Goal: Task Accomplishment & Management: Complete application form

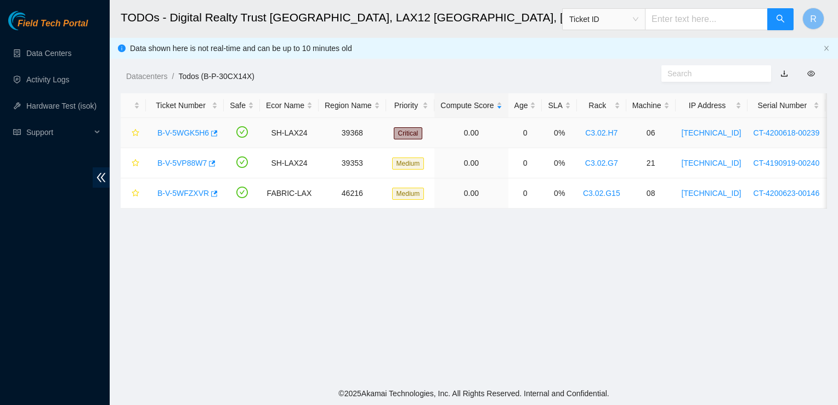
click at [185, 132] on link "B-V-5WGK5H6" at bounding box center [183, 132] width 52 height 9
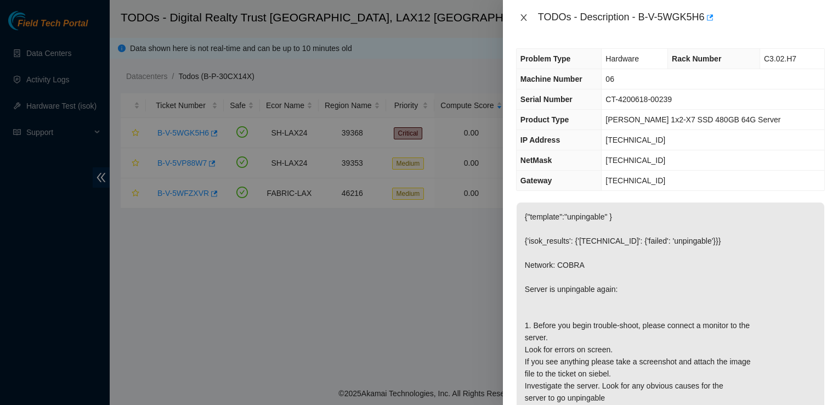
click at [521, 13] on icon "close" at bounding box center [524, 17] width 9 height 9
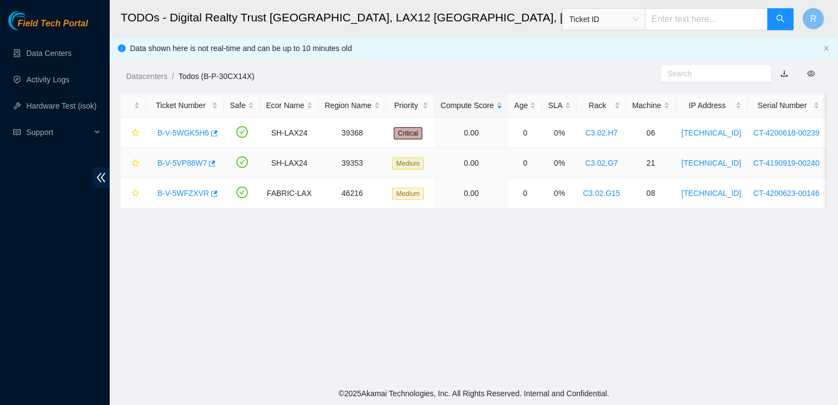
click at [187, 163] on link "B-V-5VP88W7" at bounding box center [181, 163] width 49 height 9
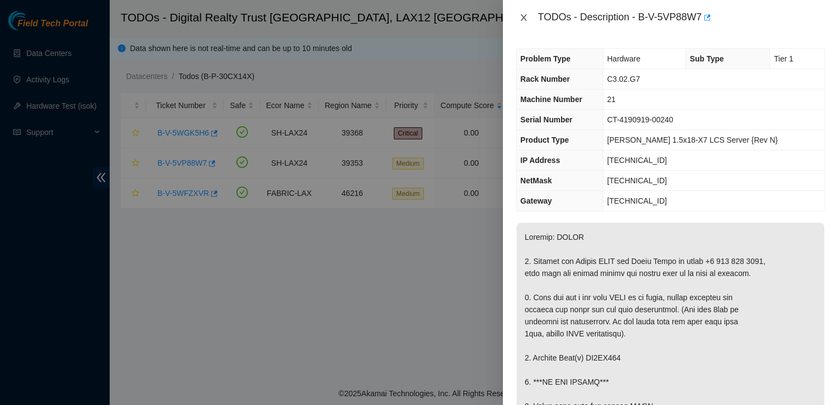
click at [523, 17] on icon "close" at bounding box center [524, 17] width 6 height 7
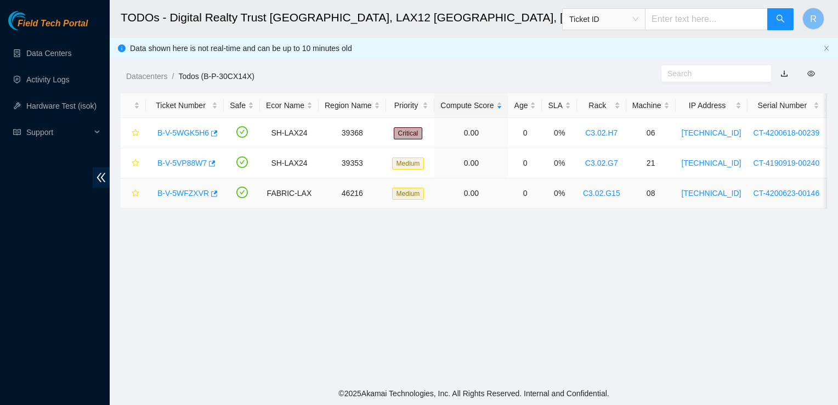
click at [176, 191] on link "B-V-5WFZXVR" at bounding box center [183, 193] width 52 height 9
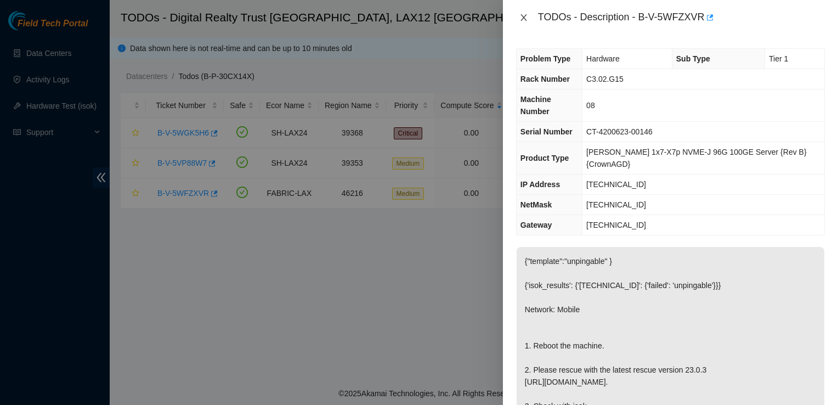
click at [523, 15] on icon "close" at bounding box center [524, 17] width 9 height 9
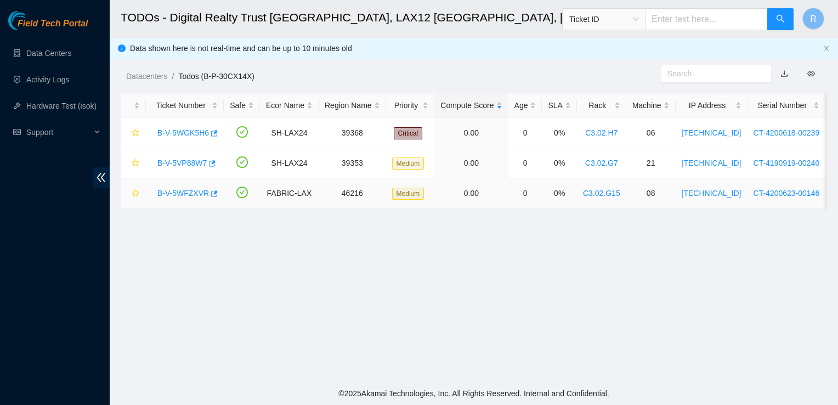
click at [176, 189] on link "B-V-5WFZXVR" at bounding box center [183, 193] width 52 height 9
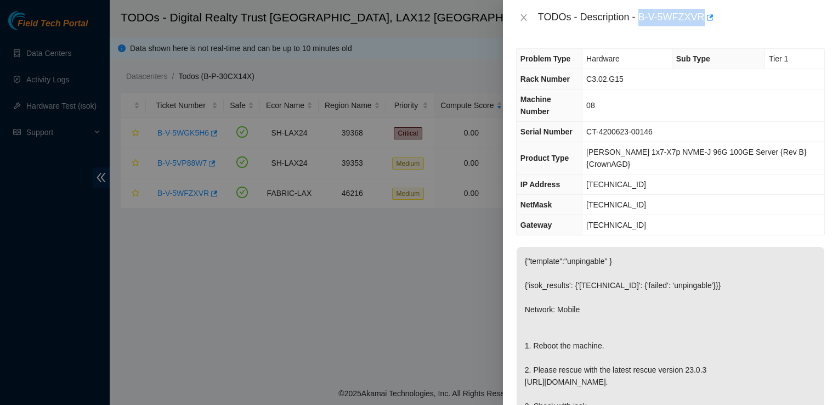
drag, startPoint x: 639, startPoint y: 19, endPoint x: 703, endPoint y: 18, distance: 64.2
click at [703, 18] on div "TODOs - Description - B-V-5WFZXVR" at bounding box center [681, 18] width 287 height 18
copy div "B-V-5WFZXVR"
click at [523, 19] on icon "close" at bounding box center [524, 17] width 9 height 9
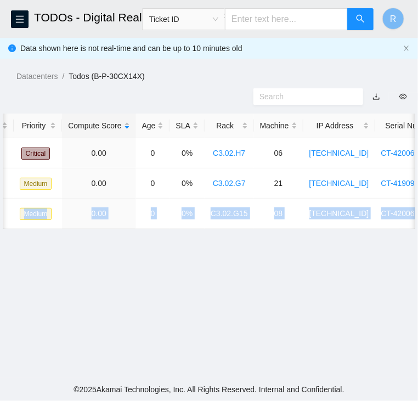
scroll to position [0, 398]
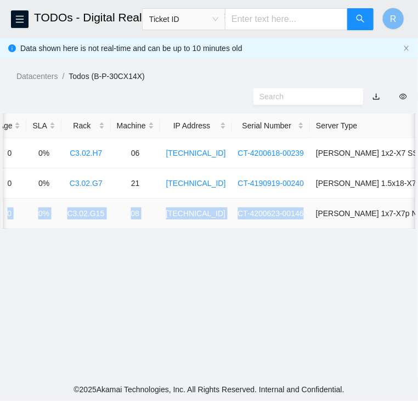
drag, startPoint x: 33, startPoint y: 216, endPoint x: 280, endPoint y: 213, distance: 247.4
click at [280, 213] on tr "B-V-5WFZXVR FABRIC-LAX 46216 Medium 0.00 0 0% C3.02.G15 08 23.35.16.171 CT-4200…" at bounding box center [95, 214] width 981 height 30
copy tr "B-V-5WFZXVR FABRIC-LAX 46216 Medium 0.00 0 0% C3.02.G15 08 23.35.16.171 CT-4200…"
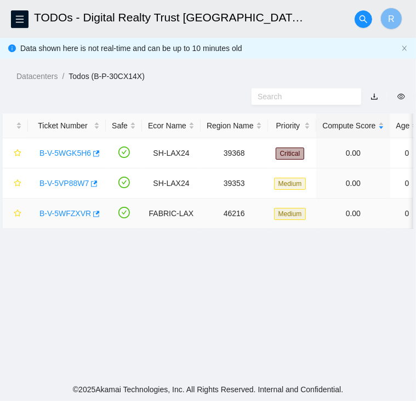
click at [66, 212] on link "B-V-5WFZXVR" at bounding box center [65, 213] width 52 height 9
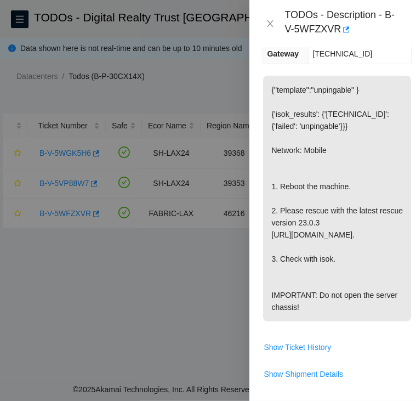
scroll to position [247, 0]
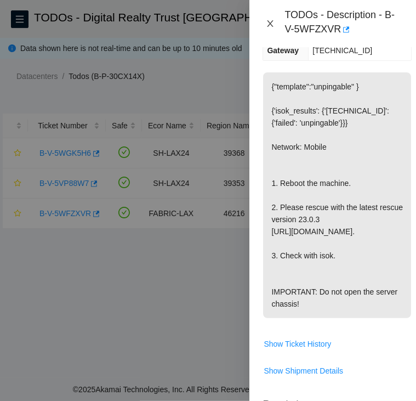
click at [270, 24] on icon "close" at bounding box center [270, 23] width 9 height 9
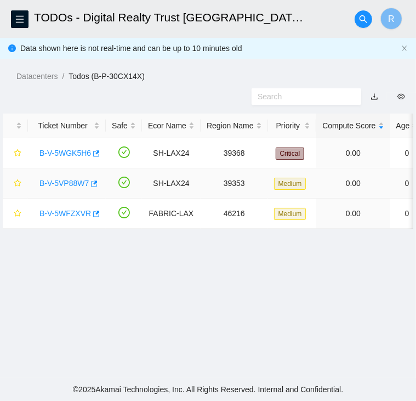
click at [61, 180] on link "B-V-5VP88W7" at bounding box center [63, 183] width 49 height 9
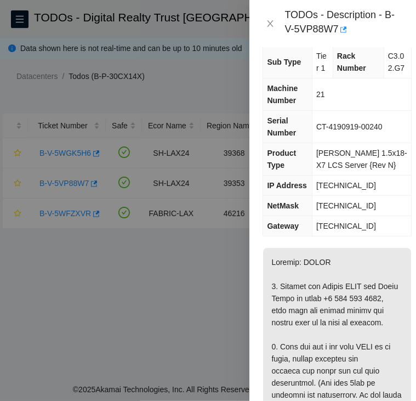
scroll to position [48, 0]
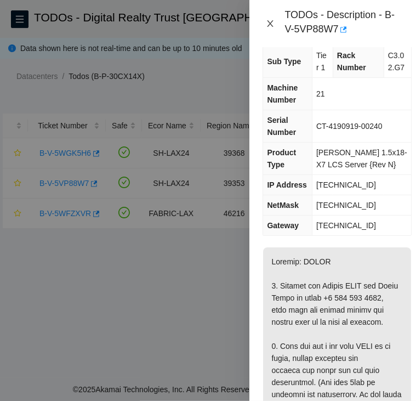
click at [270, 22] on icon "close" at bounding box center [270, 23] width 9 height 9
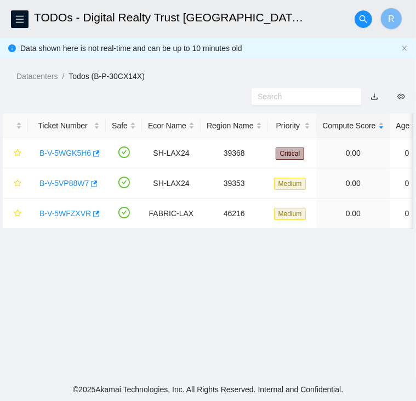
scroll to position [30, 0]
click at [70, 151] on link "B-V-5WGK5H6" at bounding box center [65, 153] width 52 height 9
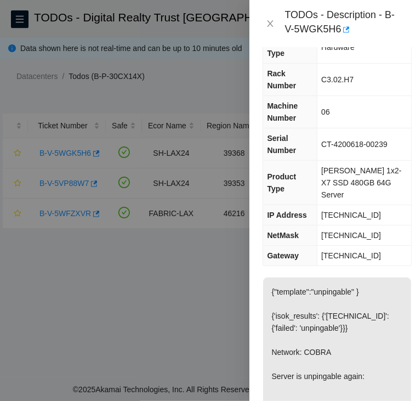
scroll to position [0, 0]
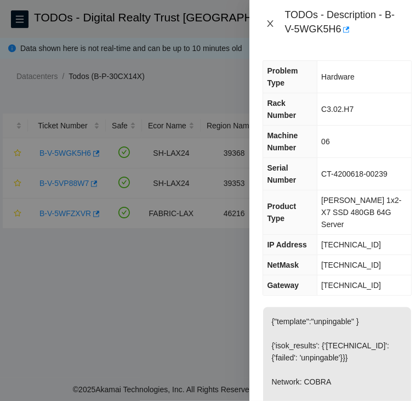
click at [267, 26] on icon "close" at bounding box center [270, 23] width 9 height 9
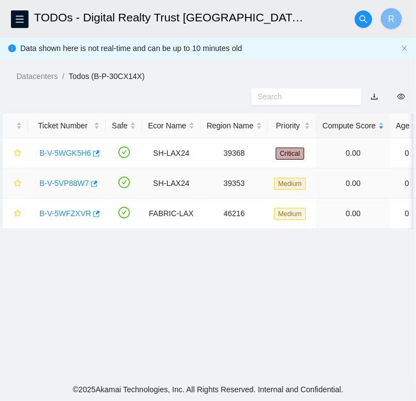
click at [65, 180] on link "B-V-5VP88W7" at bounding box center [63, 183] width 49 height 9
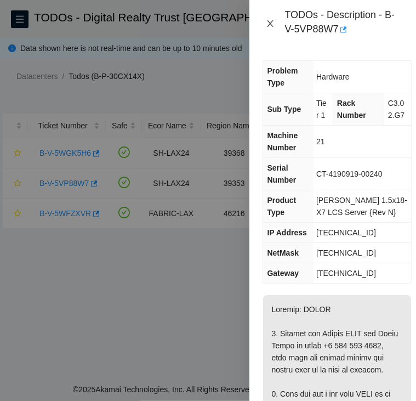
click at [276, 24] on button "Close" at bounding box center [270, 24] width 15 height 10
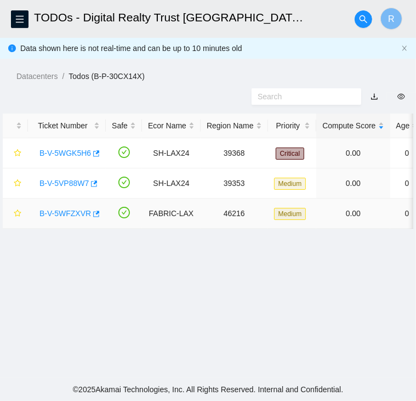
click at [65, 209] on link "B-V-5WFZXVR" at bounding box center [65, 213] width 52 height 9
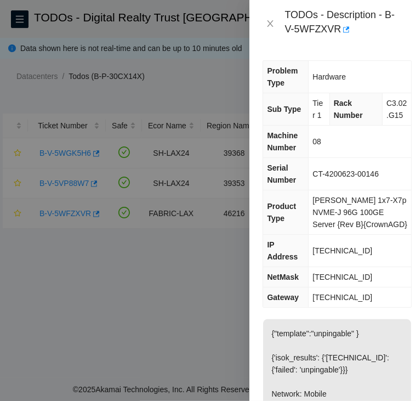
click at [65, 209] on div at bounding box center [208, 200] width 416 height 401
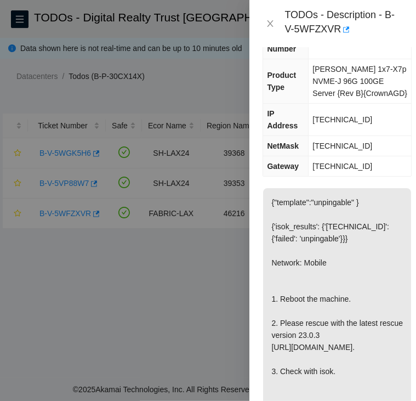
scroll to position [133, 0]
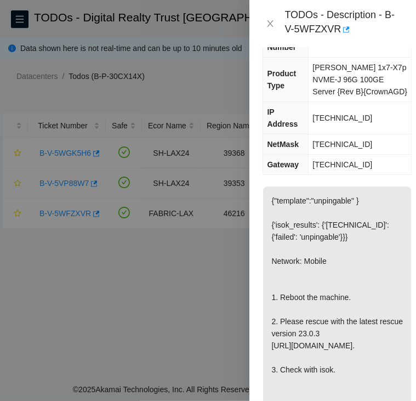
click at [348, 122] on span "23.35.16.171" at bounding box center [343, 118] width 60 height 9
click at [348, 143] on span "255.255.255.224" at bounding box center [343, 144] width 60 height 9
copy span "255.255.255.224"
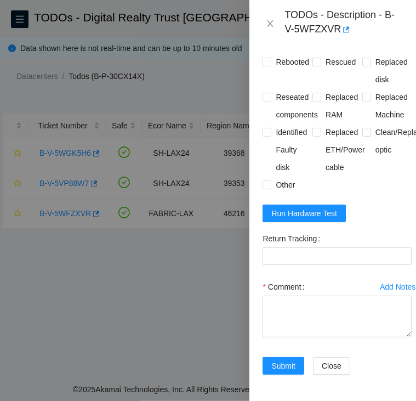
scroll to position [623, 0]
drag, startPoint x: 298, startPoint y: 236, endPoint x: 292, endPoint y: 195, distance: 41.7
click at [298, 219] on span "Run Hardware Test" at bounding box center [305, 213] width 66 height 12
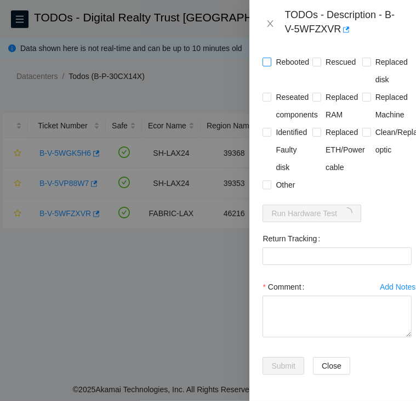
click at [269, 65] on input "Rebooted" at bounding box center [267, 62] width 8 height 8
checkbox input "true"
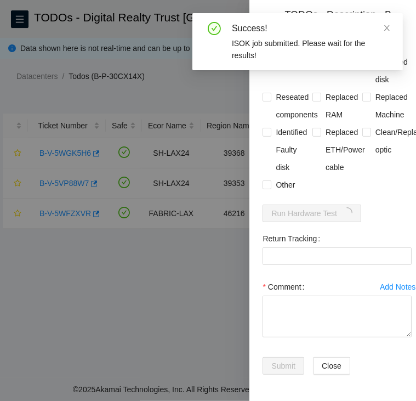
click at [313, 65] on input "Rescued" at bounding box center [317, 62] width 8 height 8
checkbox input "true"
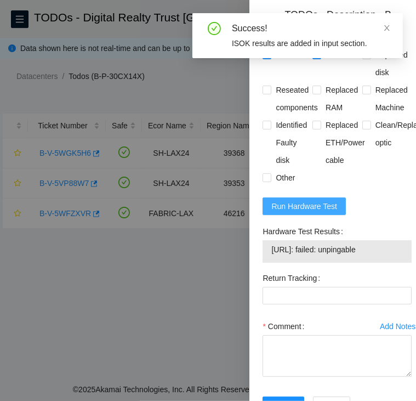
click at [308, 212] on span "Run Hardware Test" at bounding box center [305, 206] width 66 height 12
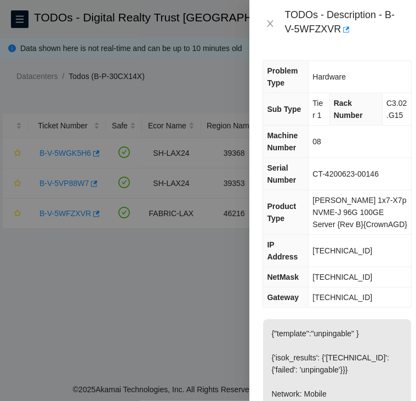
scroll to position [0, 0]
click at [332, 255] on span "23.35.16.171" at bounding box center [343, 250] width 60 height 9
copy span "23.35.16.171"
click at [330, 278] on span "255.255.255.224" at bounding box center [343, 277] width 60 height 9
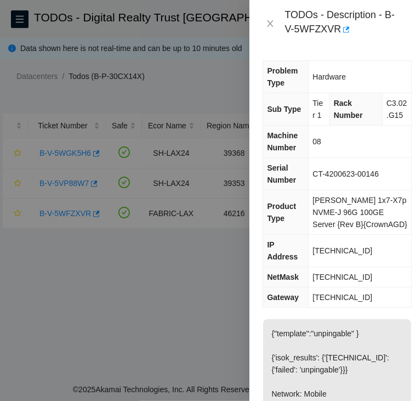
click at [330, 278] on span "255.255.255.224" at bounding box center [343, 277] width 60 height 9
copy span "255.255.255.224"
click at [340, 296] on span "23.35.16.161" at bounding box center [343, 297] width 60 height 9
copy span "23.35.16.161"
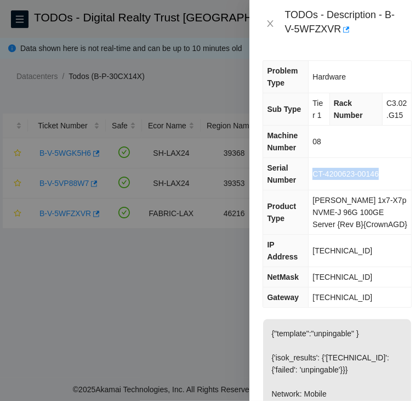
drag, startPoint x: 314, startPoint y: 185, endPoint x: 380, endPoint y: 187, distance: 66.4
click at [380, 187] on td "CT-4200623-00146" at bounding box center [360, 174] width 103 height 32
copy span "CT-4200623-00146"
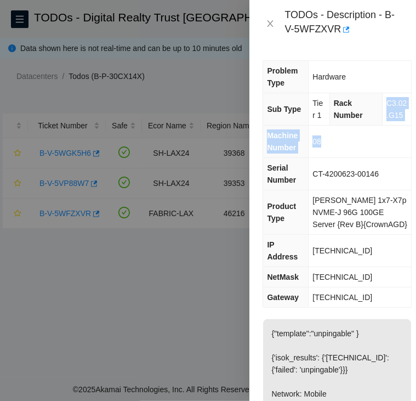
drag, startPoint x: 380, startPoint y: 100, endPoint x: 390, endPoint y: 137, distance: 38.2
click at [390, 137] on tbody "Problem Type Hardware Sub Type Tier 1 Rack Number C3.02.G15 Machine Number 08 S…" at bounding box center [337, 184] width 148 height 246
copy tbody "C3.02.G15 Machine Number 08"
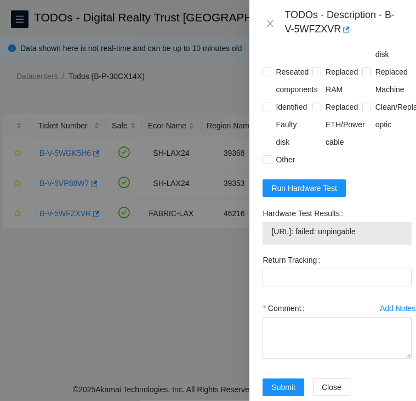
scroll to position [642, 0]
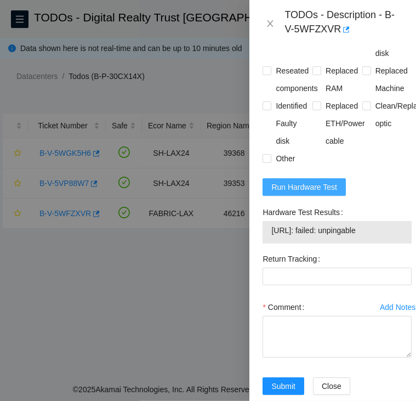
click at [298, 193] on span "Run Hardware Test" at bounding box center [305, 187] width 66 height 12
click at [288, 193] on span "Run Hardware Test" at bounding box center [305, 187] width 66 height 12
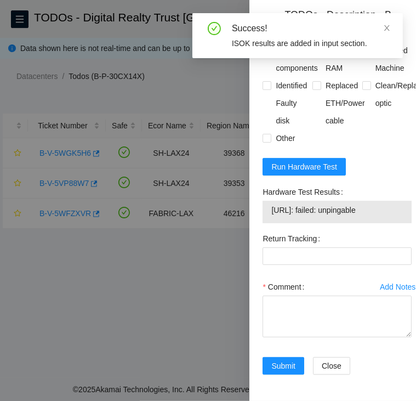
scroll to position [696, 0]
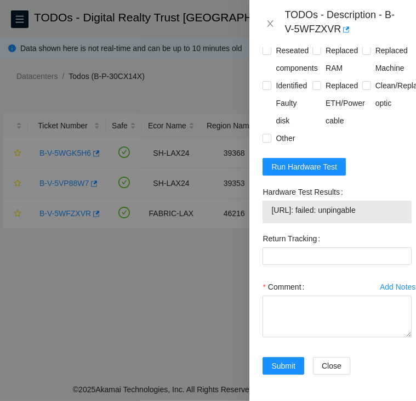
click at [43, 285] on div at bounding box center [208, 200] width 416 height 401
click at [271, 19] on icon "close" at bounding box center [270, 23] width 9 height 9
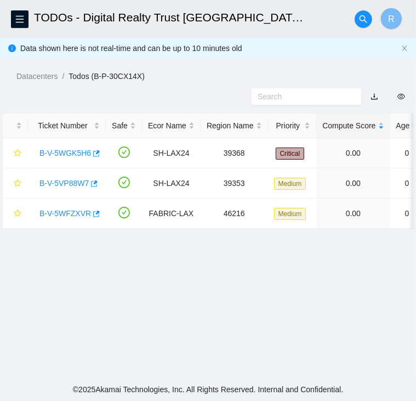
scroll to position [276, 0]
click at [47, 179] on link "B-V-5VP88W7" at bounding box center [63, 183] width 49 height 9
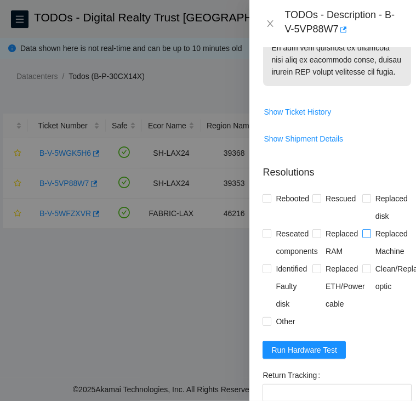
scroll to position [913, 0]
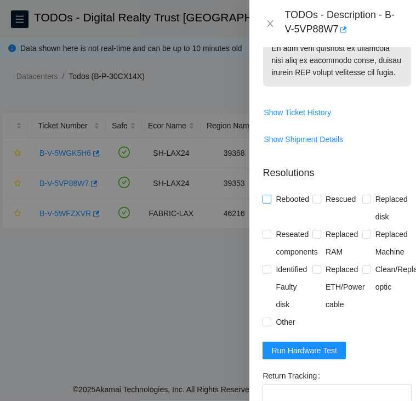
click at [266, 202] on input "Rebooted" at bounding box center [267, 199] width 8 height 8
checkbox input "true"
click at [363, 202] on input "Replaced disk" at bounding box center [367, 199] width 8 height 8
checkbox input "true"
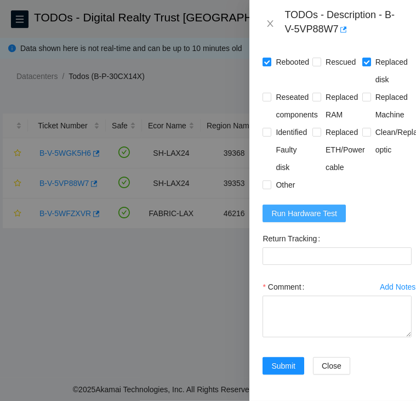
click at [326, 207] on span "Run Hardware Test" at bounding box center [305, 213] width 66 height 12
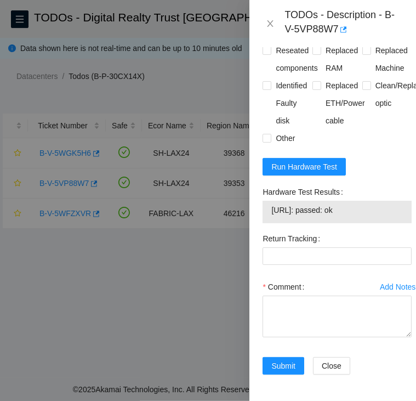
drag, startPoint x: 363, startPoint y: 240, endPoint x: 264, endPoint y: 244, distance: 98.8
click at [264, 223] on div "184.28.74.24: passed: ok" at bounding box center [337, 212] width 149 height 22
copy tbody "184.28.74.24: passed: ok"
click at [276, 337] on textarea "Comment" at bounding box center [337, 317] width 149 height 42
paste textarea "B-V-5VP88W7 SH-LAX24 Medium 0 0% C3.02.G7 21 184.28.74.24 CT-4190919-00240 -Con…"
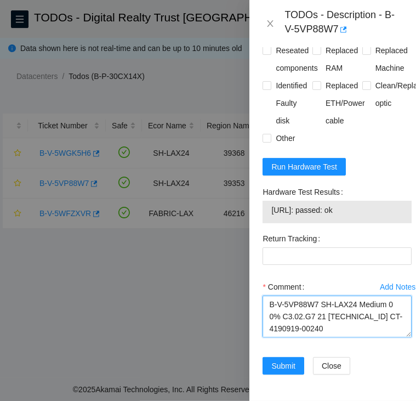
scroll to position [238, 0]
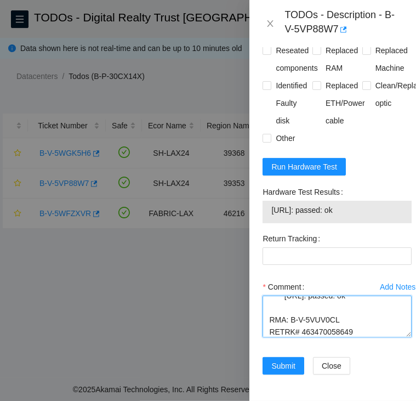
click at [319, 337] on textarea "B-V-5VP88W7 SH-LAX24 Medium 0 0% C3.02.G7 21 184.28.74.24 CT-4190919-00240 -Con…" at bounding box center [337, 317] width 149 height 42
type textarea "B-V-5VP88W7 SH-LAX24 Medium 0 0% C3.02.G7 21 184.28.74.24 CT-4190919-00240 -Con…"
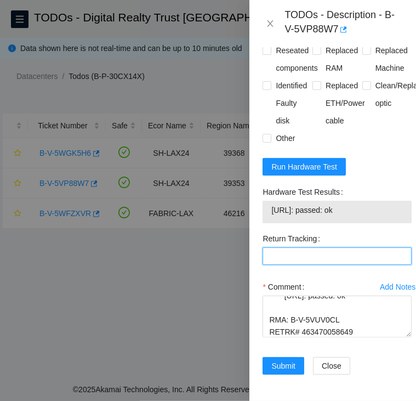
click at [276, 265] on Tracking "Return Tracking" at bounding box center [337, 256] width 149 height 18
paste Tracking "463470058649"
type Tracking "463470058649"
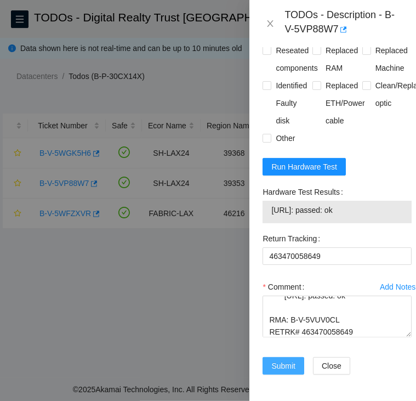
click at [284, 360] on span "Submit" at bounding box center [284, 366] width 24 height 12
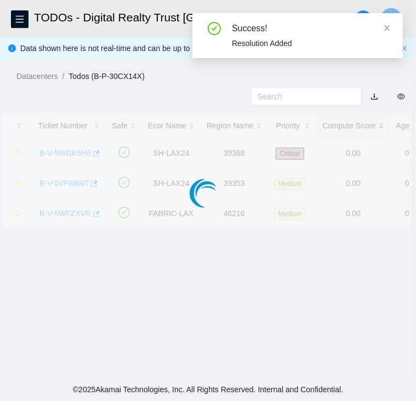
scroll to position [293, 0]
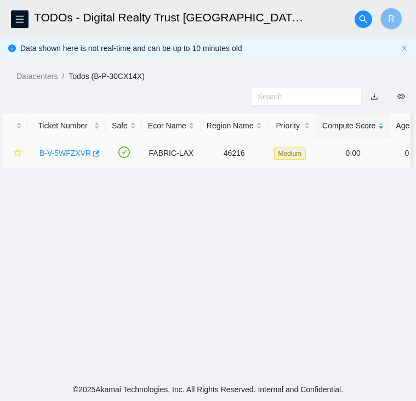
click at [81, 149] on link "B-V-5WFZXVR" at bounding box center [65, 153] width 52 height 9
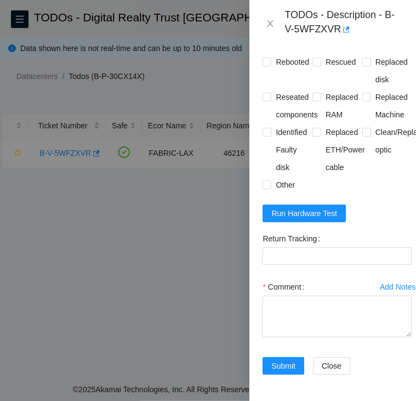
scroll to position [739, 0]
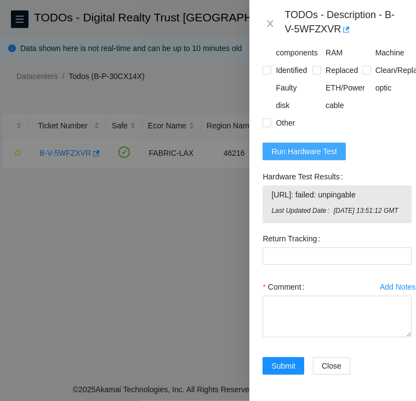
click at [321, 145] on span "Run Hardware Test" at bounding box center [305, 151] width 66 height 12
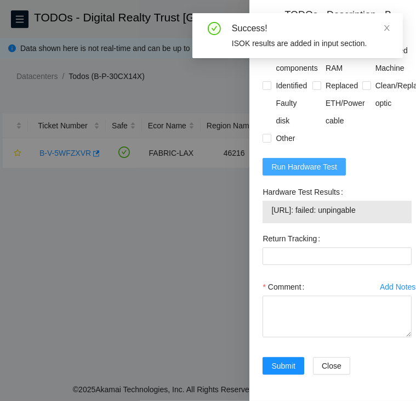
scroll to position [713, 0]
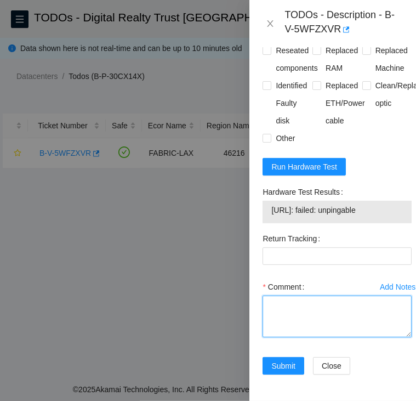
click at [290, 296] on textarea "Comment" at bounding box center [337, 317] width 149 height 42
paste textarea "B-V-5WFZXVR FABRIC-LAX Medium 0 0% C3.02.G15 08 23.35.16.171 CT-4200623-00146 *…"
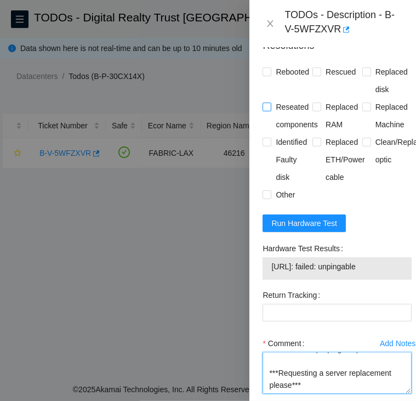
scroll to position [595, 0]
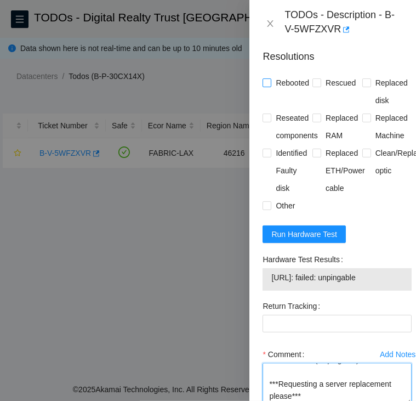
type textarea "B-V-5WFZXVR FABRIC-LAX Medium 0 0% C3.02.G15 08 23.35.16.171 CT-4200623-00146 *…"
click at [266, 86] on input "Rebooted" at bounding box center [267, 82] width 8 height 8
checkbox input "true"
click at [317, 87] on span at bounding box center [317, 82] width 9 height 9
click at [317, 86] on input "Rescued" at bounding box center [317, 82] width 8 height 8
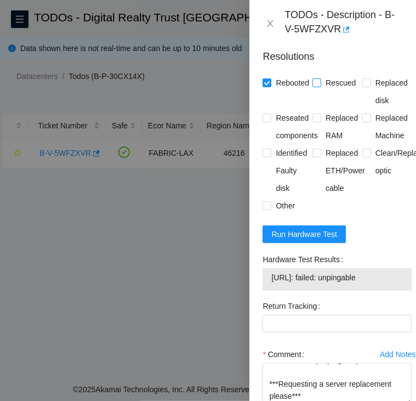
checkbox input "true"
click at [265, 121] on input "Reseated components" at bounding box center [267, 118] width 8 height 8
checkbox input "true"
click at [263, 209] on input "Other" at bounding box center [267, 205] width 8 height 8
checkbox input "true"
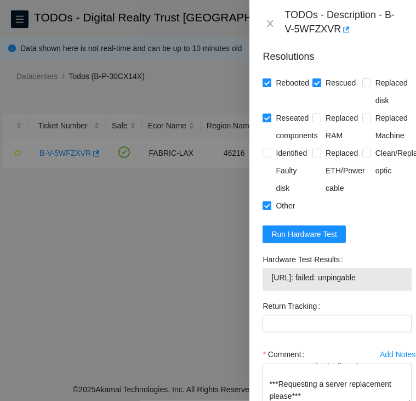
scroll to position [713, 0]
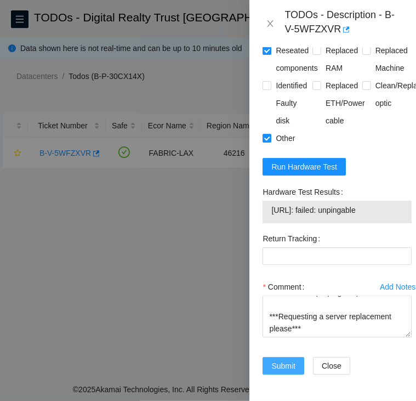
click at [289, 360] on span "Submit" at bounding box center [284, 366] width 24 height 12
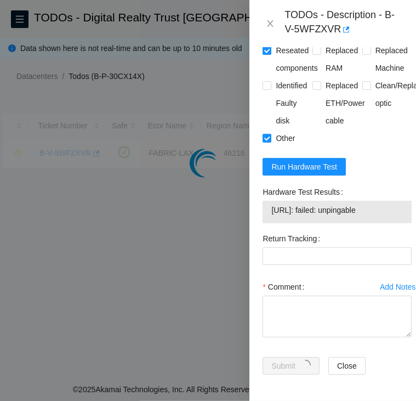
scroll to position [293, 0]
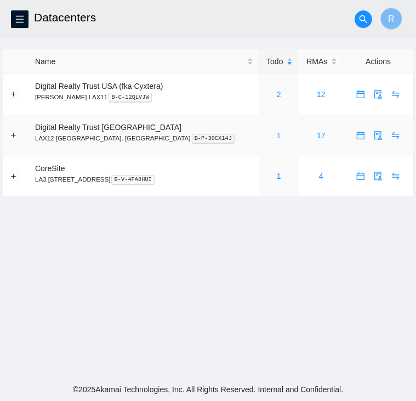
click at [277, 134] on link "1" at bounding box center [279, 135] width 4 height 9
